Goal: Navigation & Orientation: Find specific page/section

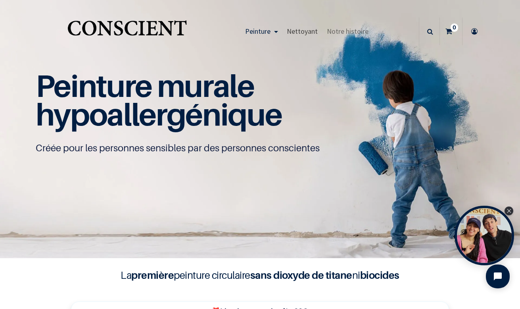
click at [308, 29] on span "Nettoyant" at bounding box center [302, 31] width 31 height 9
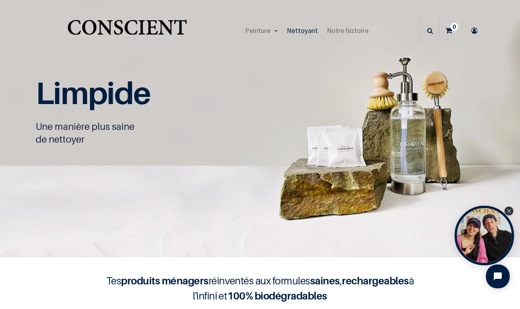
scroll to position [2, 0]
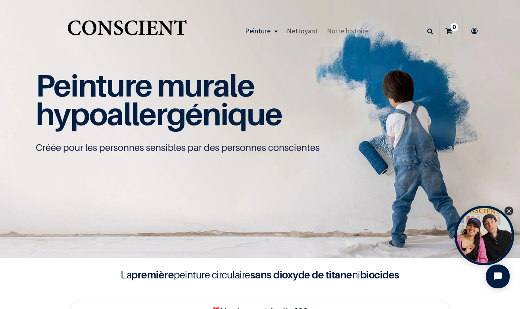
click at [307, 31] on span "Nettoyant" at bounding box center [302, 30] width 31 height 9
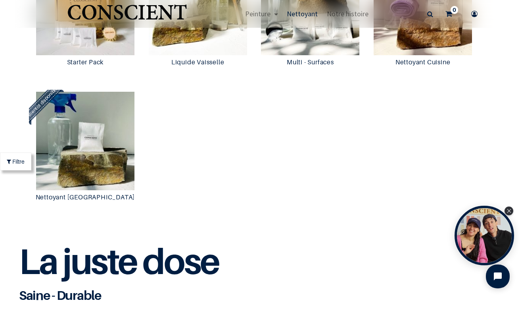
scroll to position [744, 0]
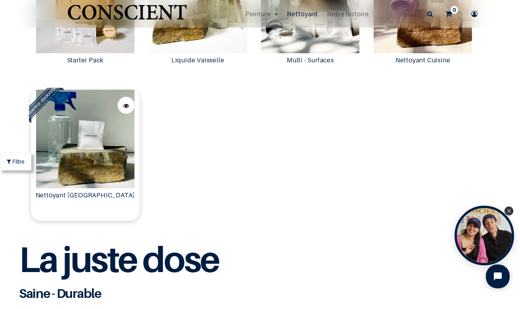
click at [93, 148] on img at bounding box center [85, 139] width 109 height 98
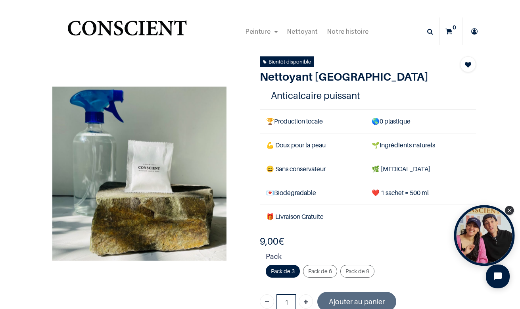
click at [484, 230] on div "Open Tolstoy widget" at bounding box center [485, 235] width 61 height 61
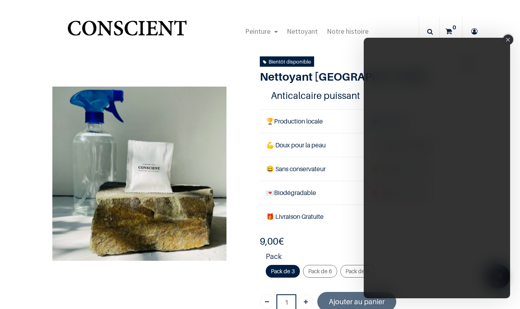
click at [510, 38] on icon "Close" at bounding box center [508, 40] width 4 height 4
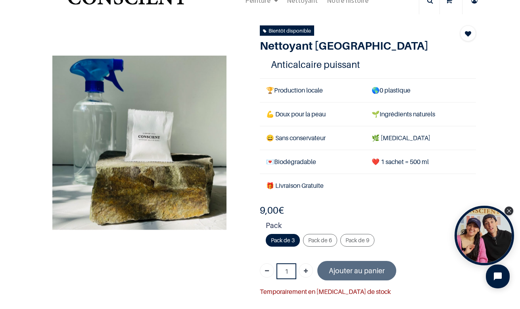
scroll to position [32, 0]
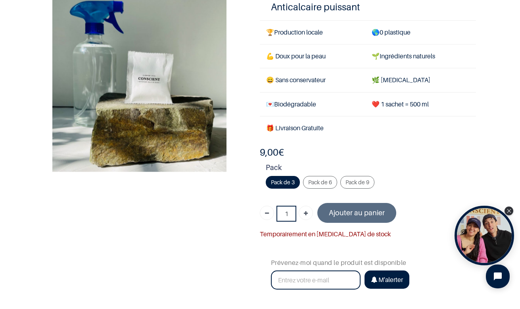
scroll to position [84, 0]
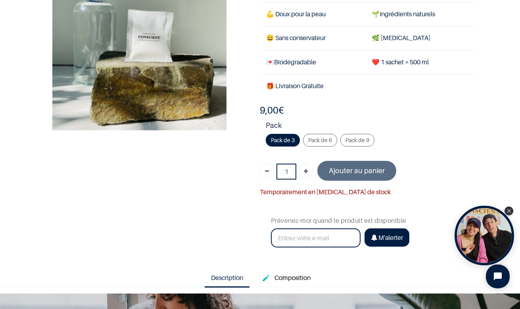
scroll to position [91, 0]
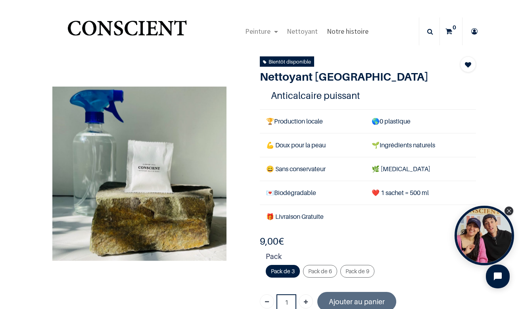
click at [359, 30] on span "Notre histoire" at bounding box center [348, 31] width 42 height 9
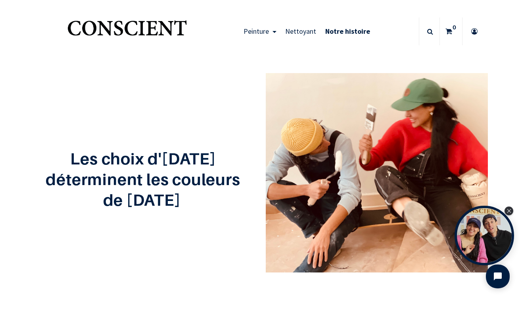
scroll to position [12, 0]
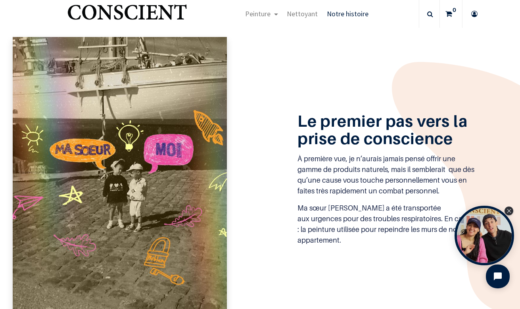
scroll to position [337, 0]
